Goal: Task Accomplishment & Management: Complete application form

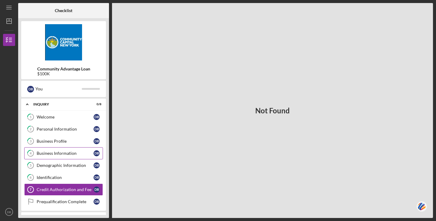
click at [55, 154] on div "Business Information" at bounding box center [65, 153] width 57 height 5
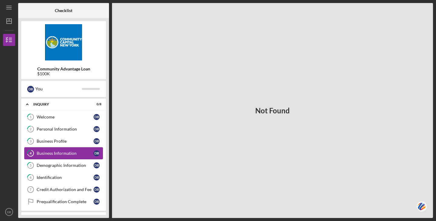
click at [73, 151] on link "4 Business Information D B" at bounding box center [63, 154] width 79 height 12
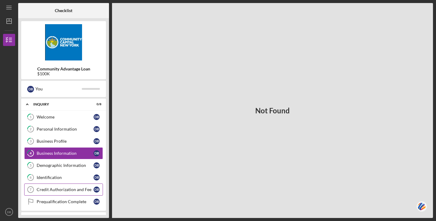
click at [51, 189] on div "Credit Authorization and Fee" at bounding box center [65, 190] width 57 height 5
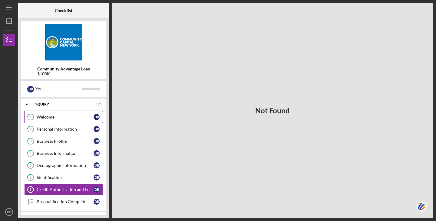
scroll to position [67, 0]
